Goal: Information Seeking & Learning: Check status

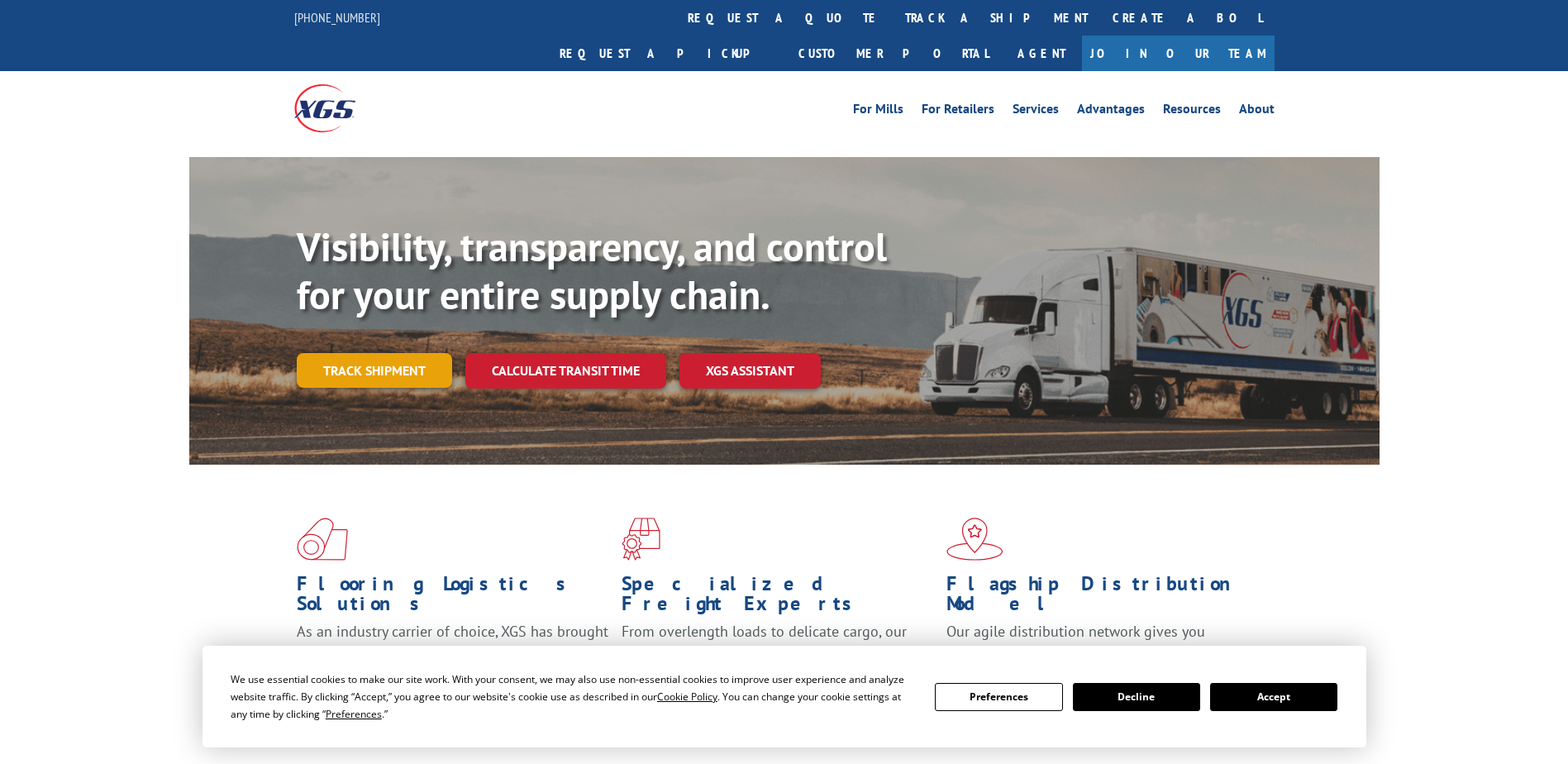
click at [342, 353] on link "Track shipment" at bounding box center [374, 370] width 155 height 35
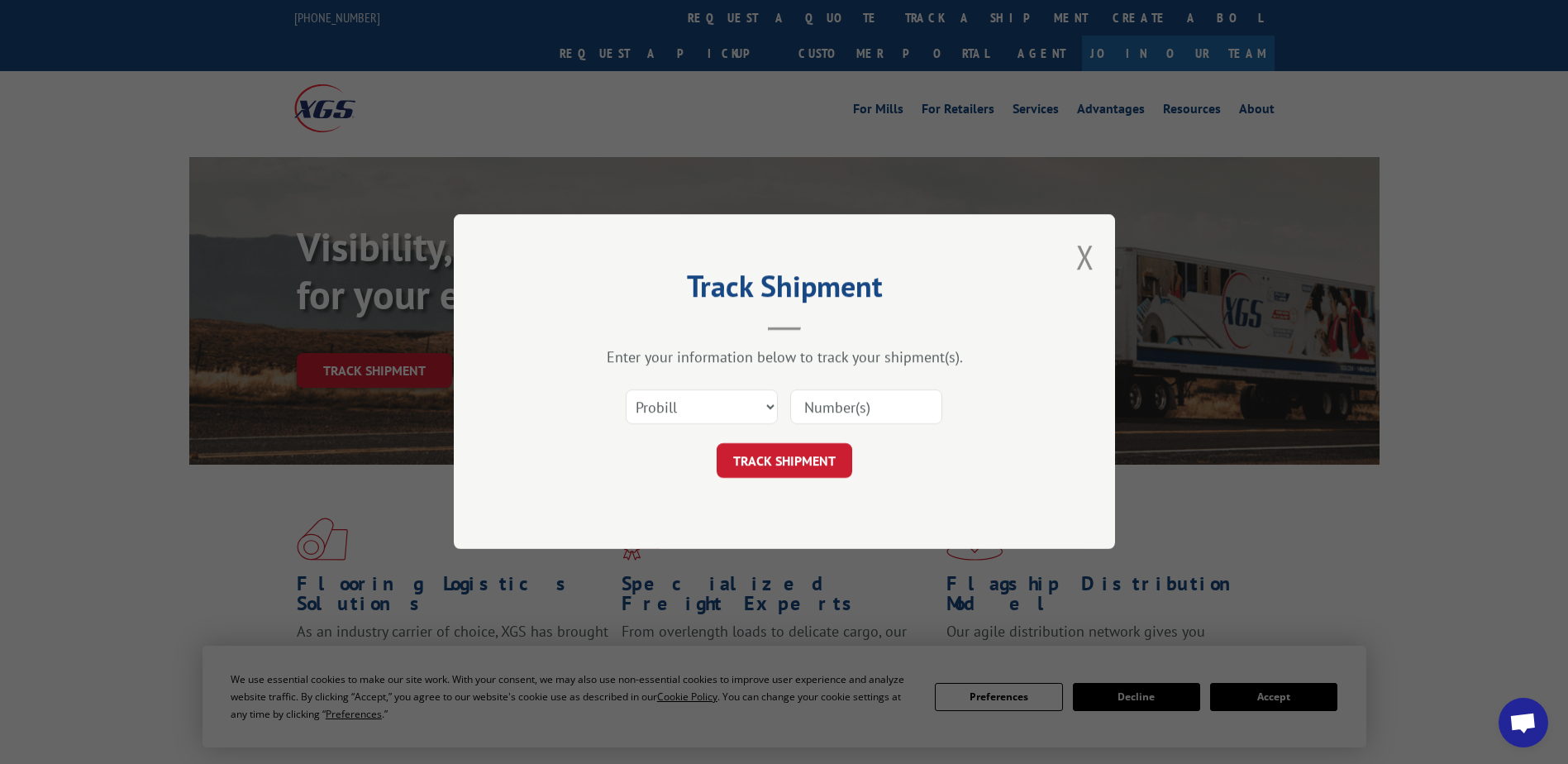
click at [835, 413] on input at bounding box center [866, 408] width 152 height 35
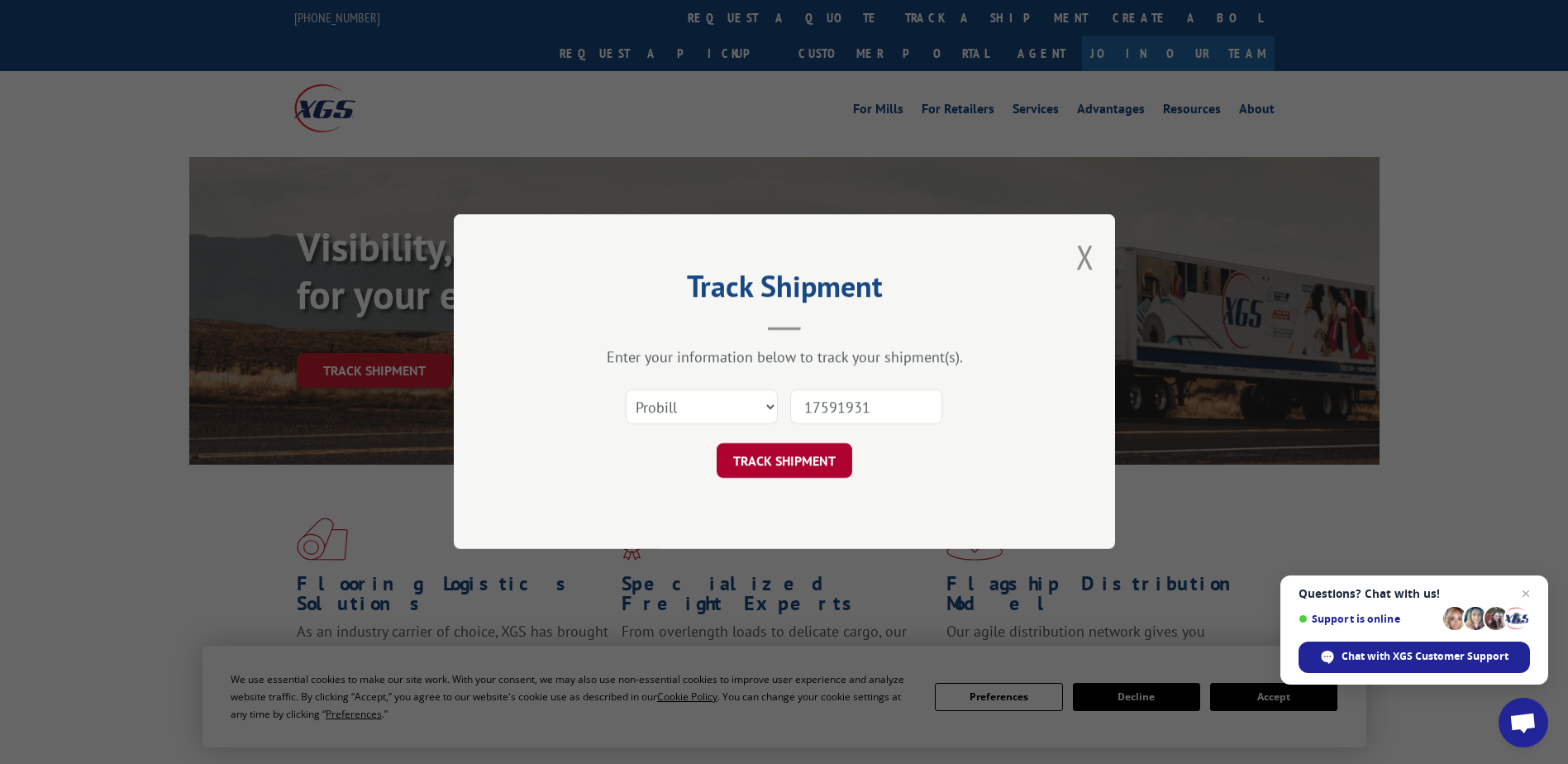
type input "17591931"
click at [818, 462] on button "TRACK SHIPMENT" at bounding box center [784, 461] width 136 height 35
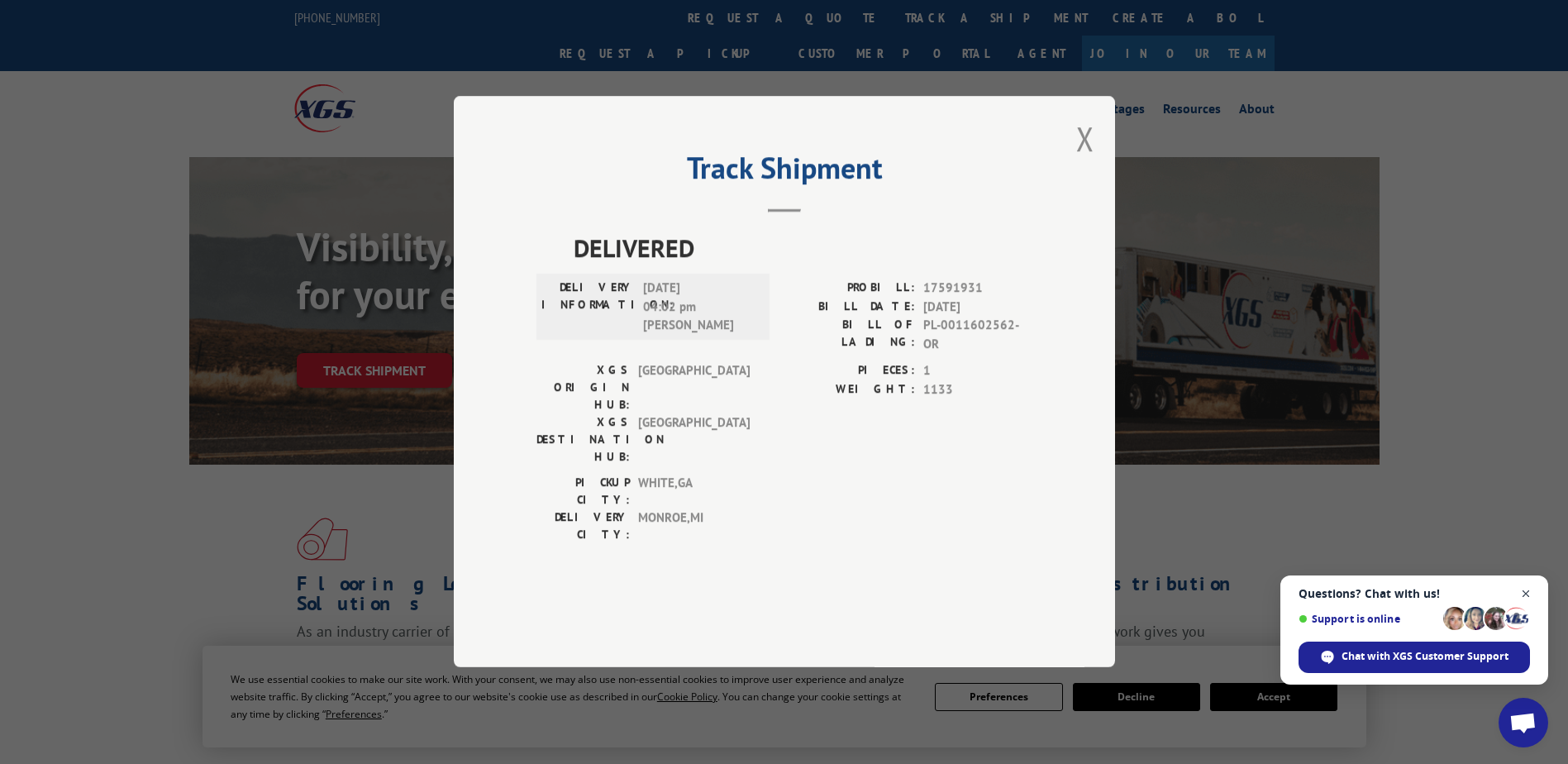
click at [1529, 591] on span "Close chat" at bounding box center [1526, 594] width 20 height 21
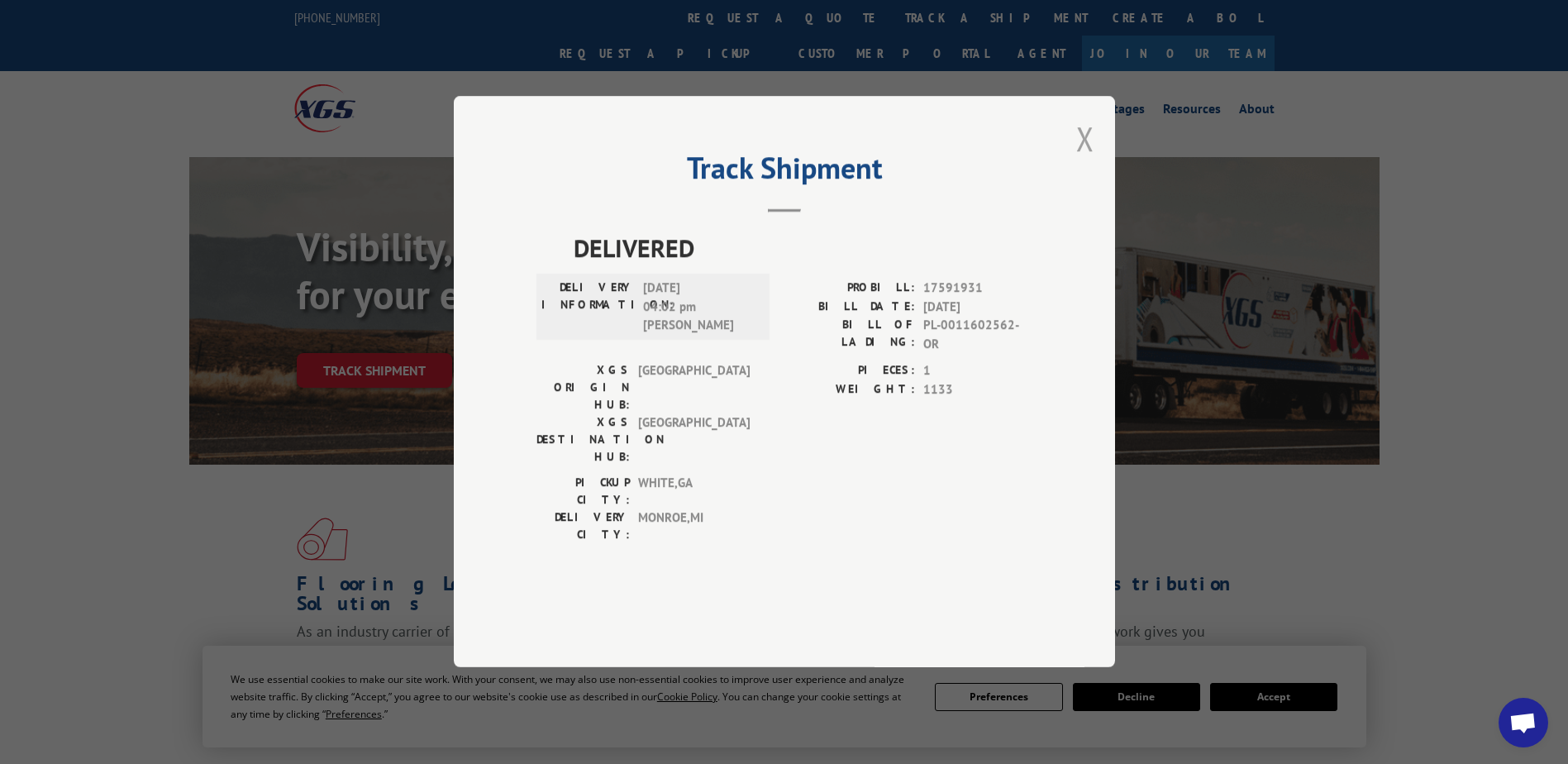
click at [1087, 161] on button "Close modal" at bounding box center [1085, 138] width 18 height 44
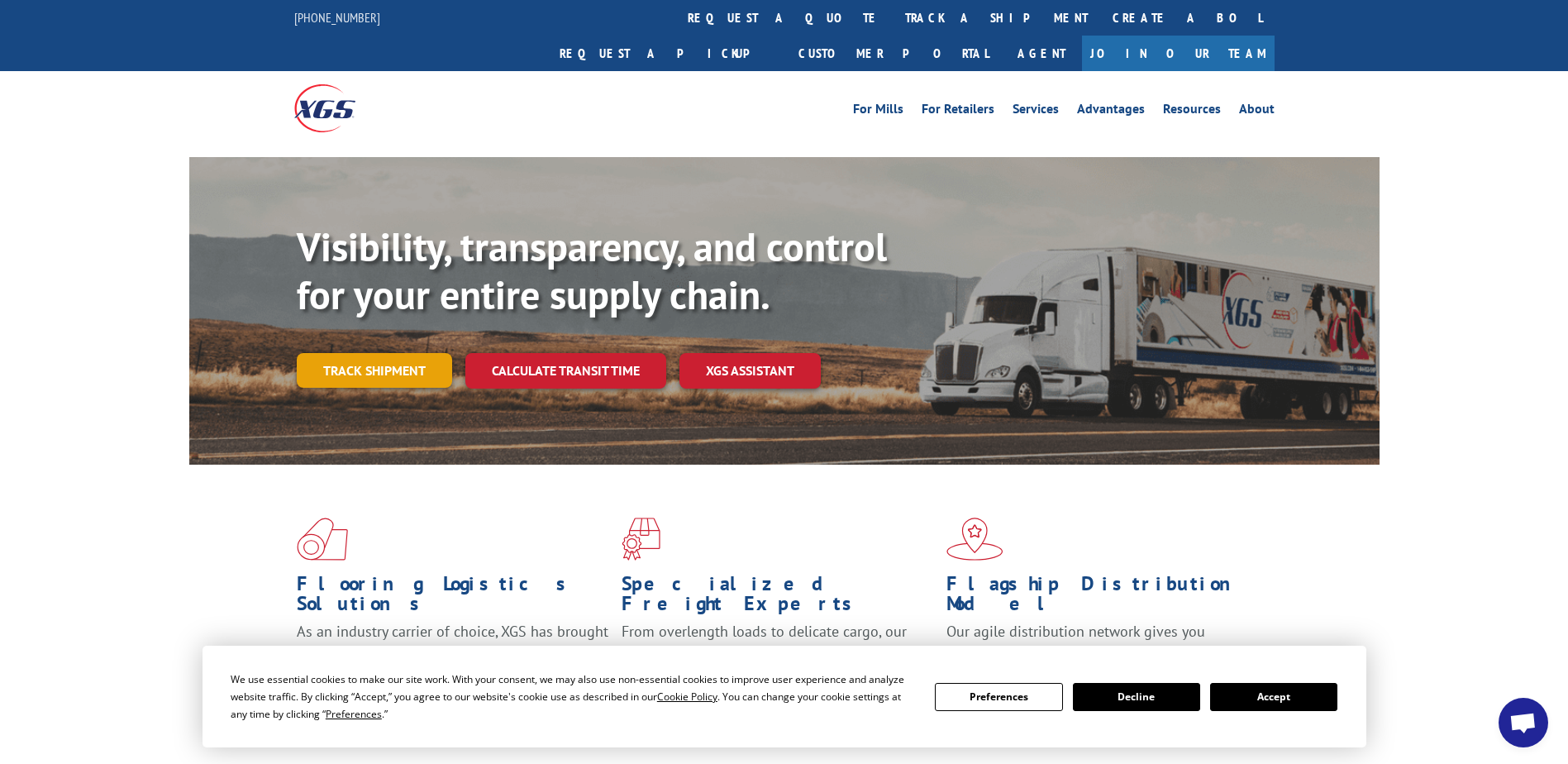
click at [326, 353] on link "Track shipment" at bounding box center [374, 370] width 155 height 35
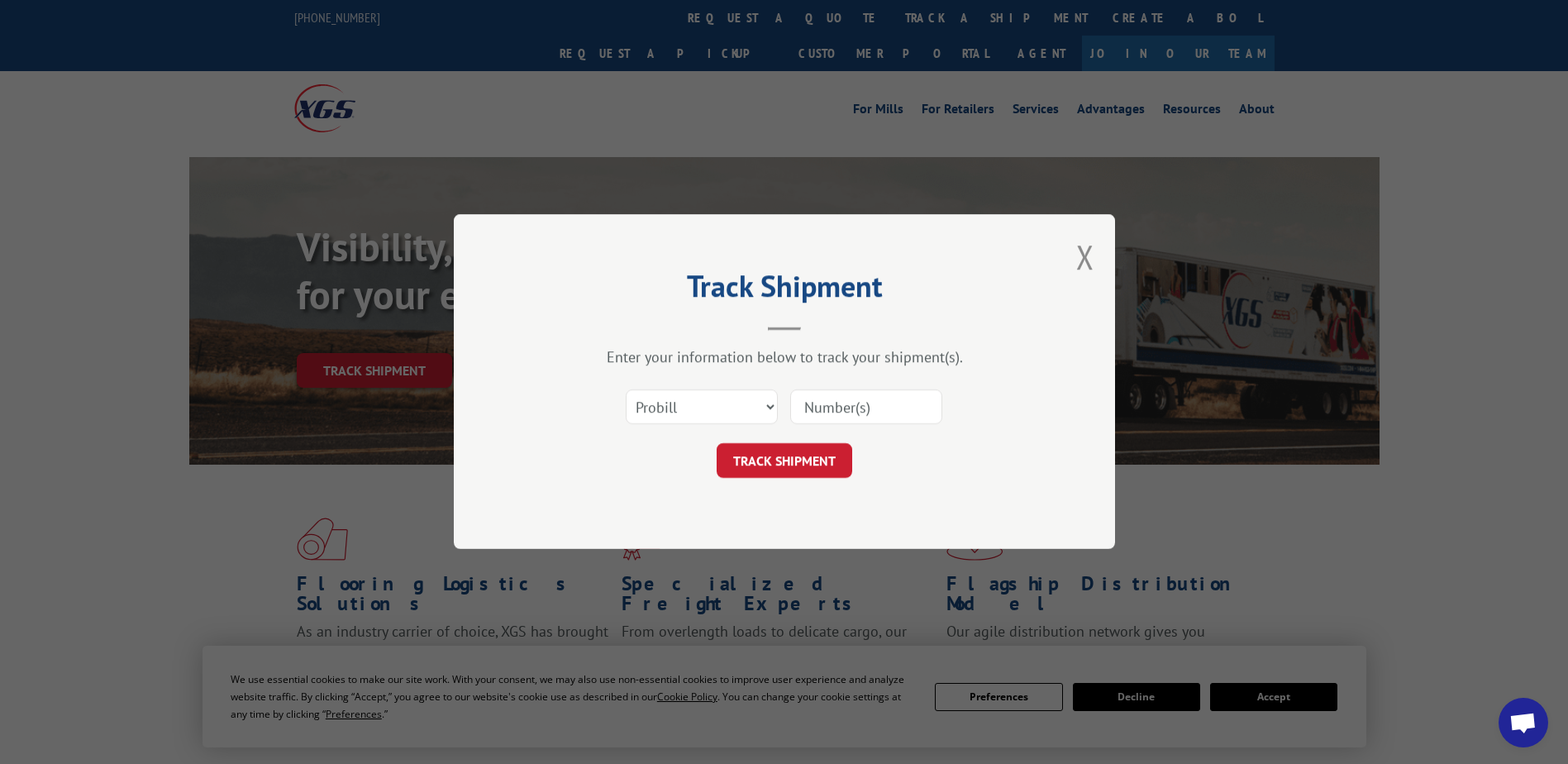
click at [821, 403] on input at bounding box center [866, 408] width 152 height 35
type input "17591931"
click button "TRACK SHIPMENT" at bounding box center [784, 461] width 136 height 35
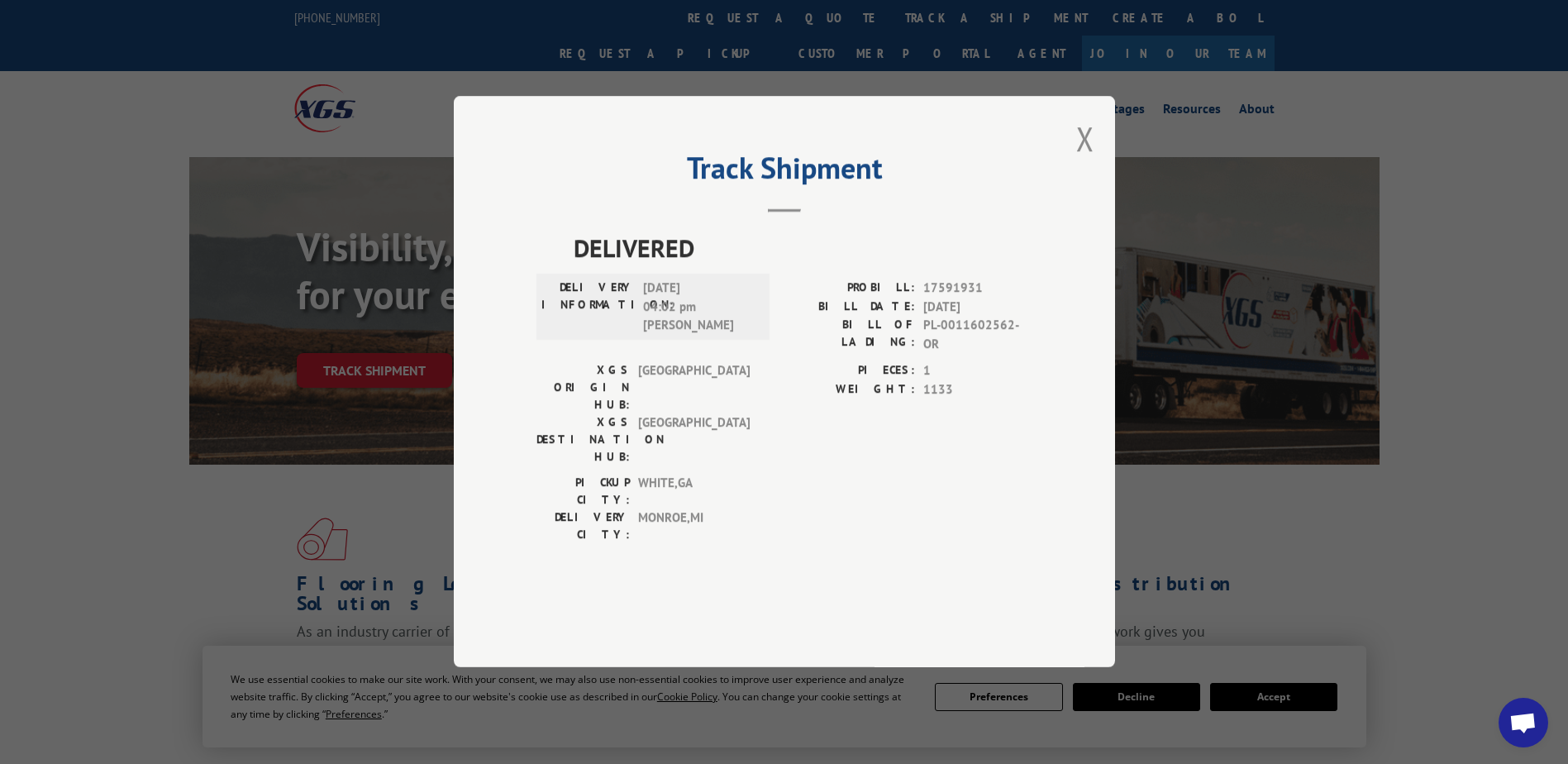
click at [1066, 186] on div "Track Shipment DELIVERED DELIVERY INFORMATION: [DATE] 04:02 pm [PERSON_NAME]: 1…" at bounding box center [784, 381] width 661 height 572
click at [1086, 161] on button "Close modal" at bounding box center [1085, 138] width 18 height 44
